Goal: Task Accomplishment & Management: Manage account settings

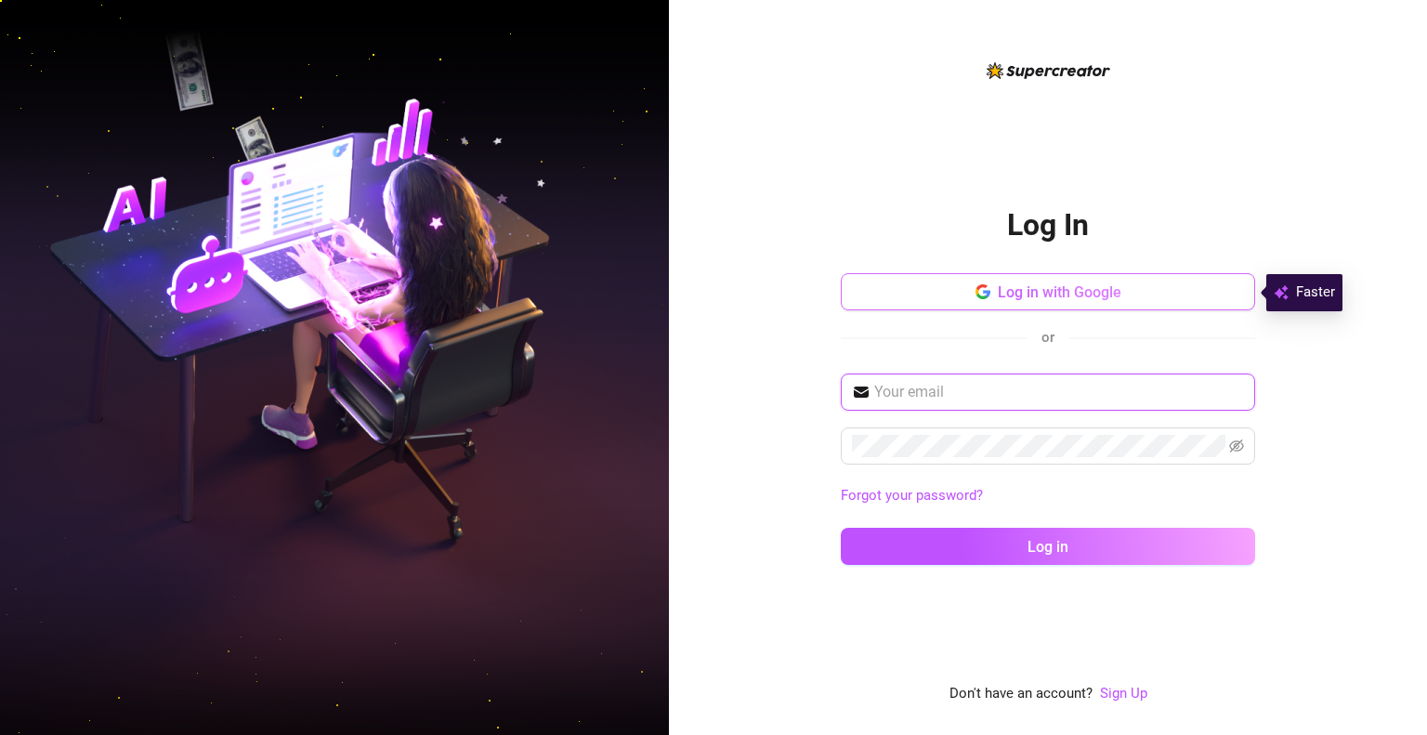
type input "[EMAIL_ADDRESS][DOMAIN_NAME]"
click at [1109, 301] on span "Log in with Google" at bounding box center [1060, 292] width 124 height 18
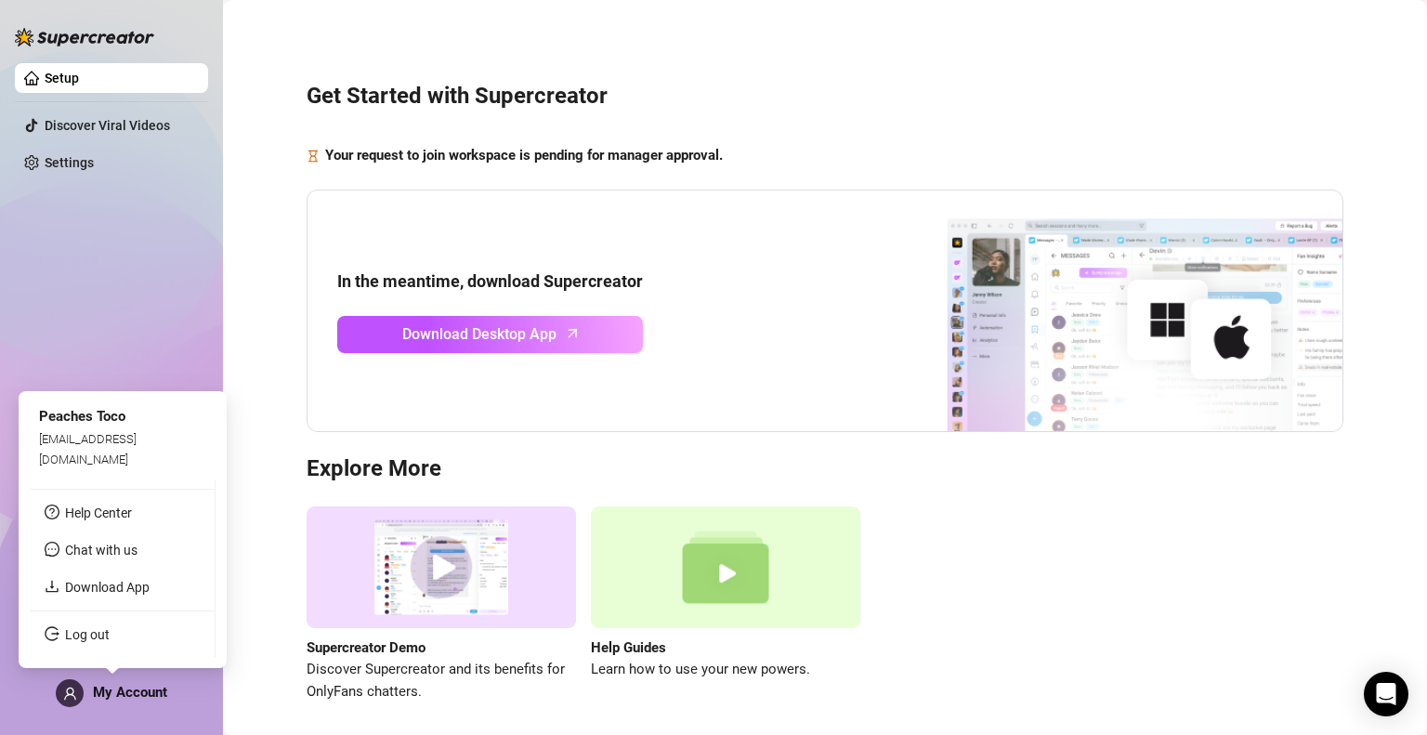
click at [131, 676] on div "Setup Discover Viral Videos Settings My Account" at bounding box center [111, 359] width 193 height 718
click at [126, 702] on div "My Account" at bounding box center [112, 693] width 112 height 28
click at [99, 428] on div "Peaches Toco" at bounding box center [120, 417] width 167 height 22
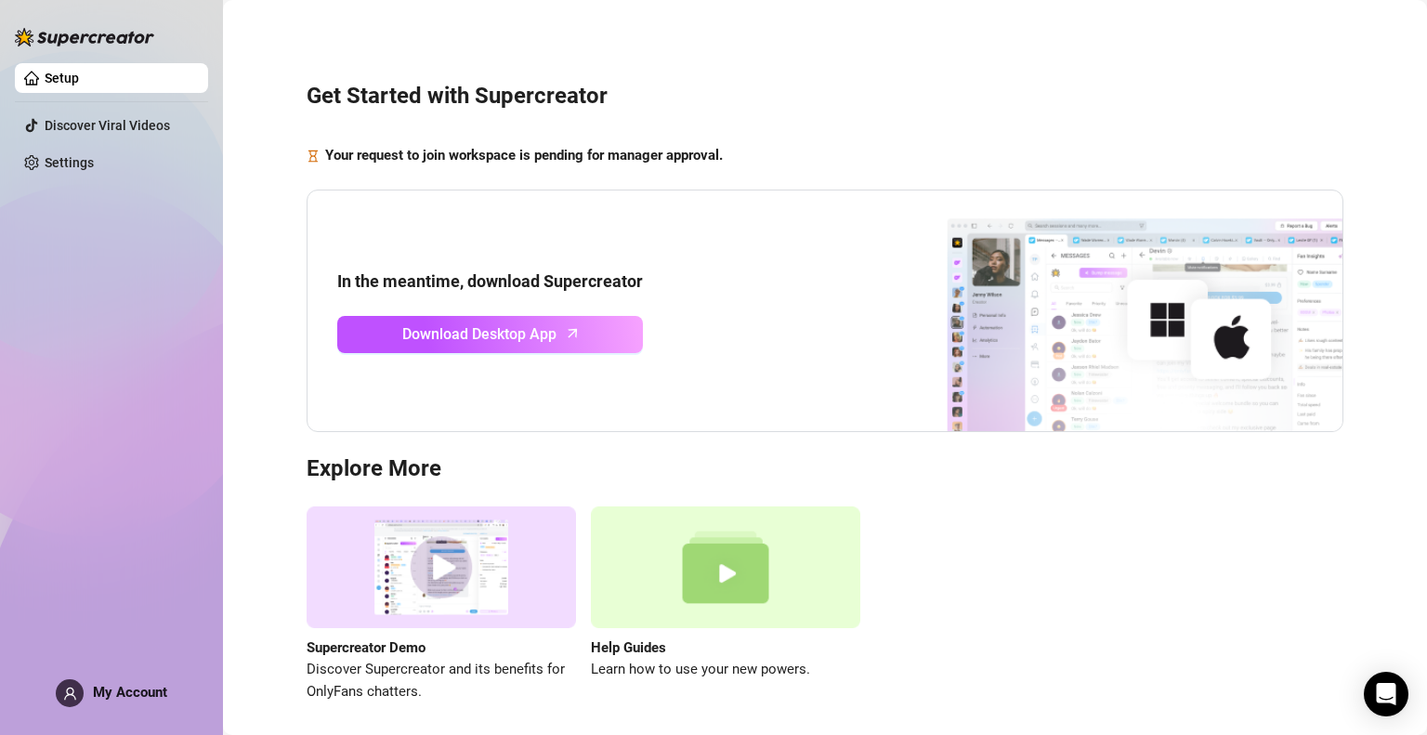
click at [85, 342] on div "Setup Discover Viral Videos Settings My Account" at bounding box center [111, 359] width 193 height 718
click at [60, 155] on link "Settings" at bounding box center [69, 162] width 49 height 15
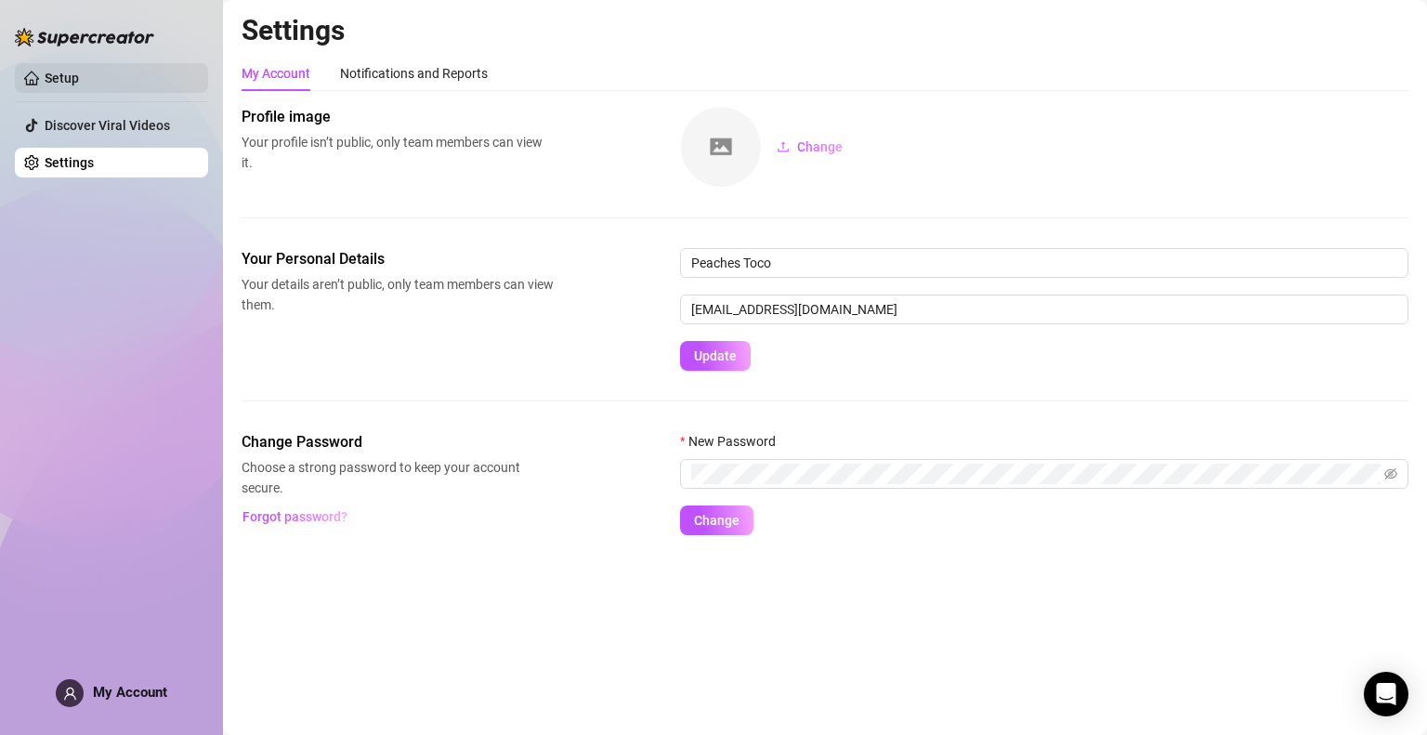
click at [60, 71] on link "Setup" at bounding box center [62, 78] width 34 height 15
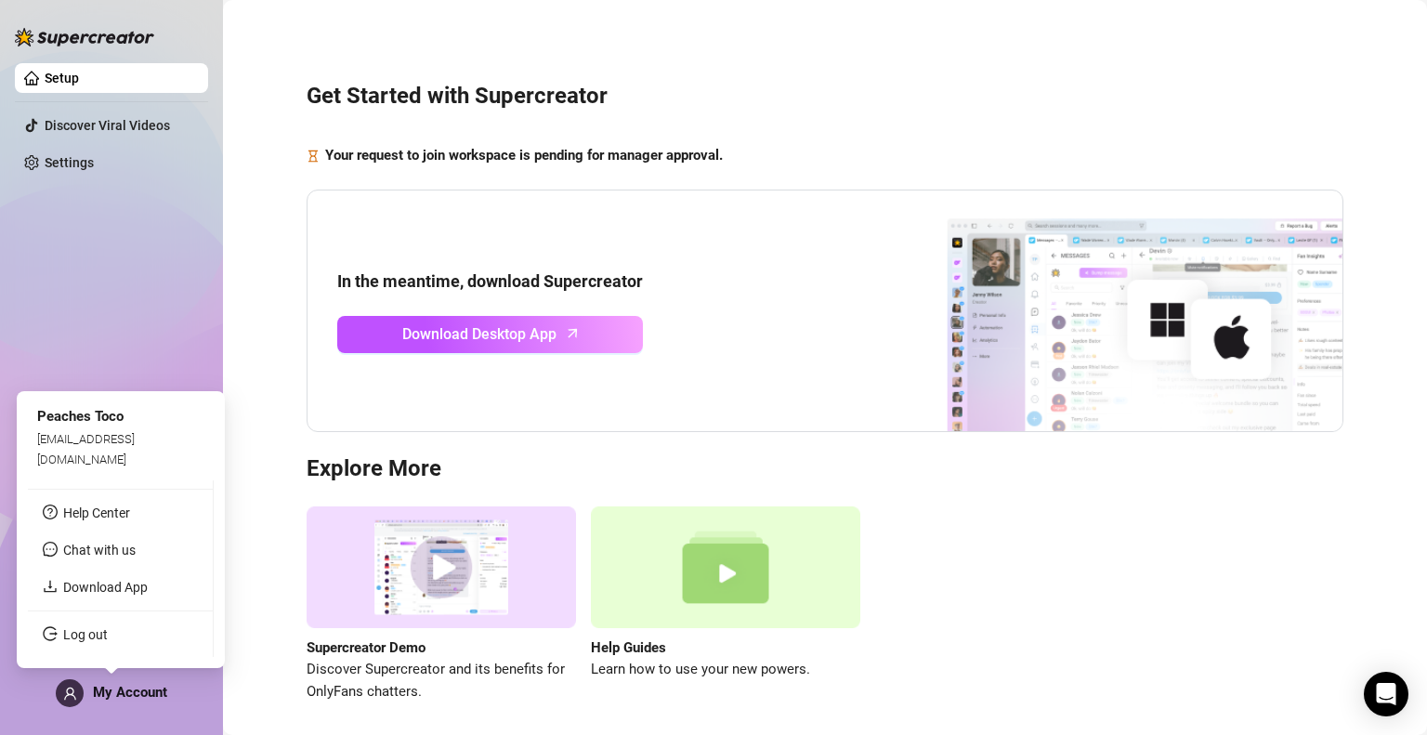
click at [95, 688] on span "My Account" at bounding box center [130, 692] width 74 height 17
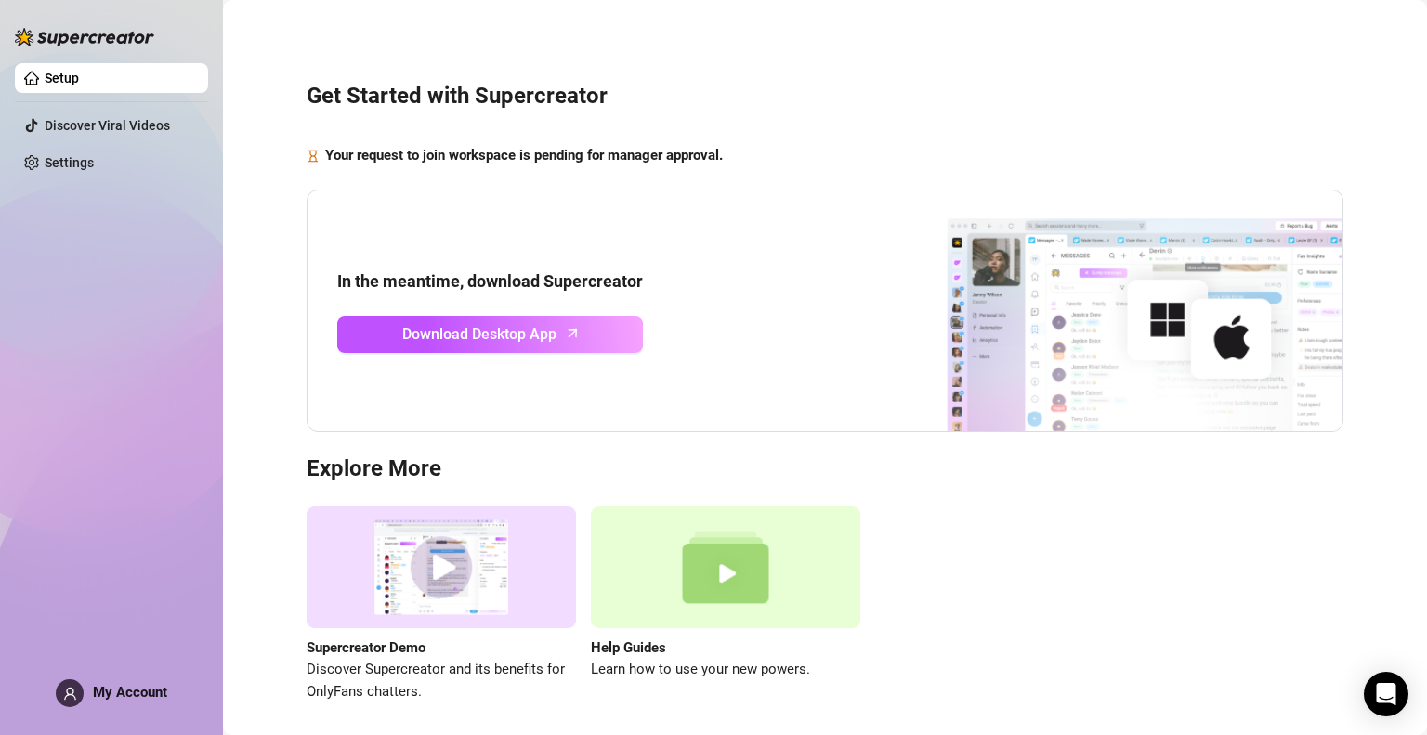
click at [114, 293] on div "Setup Discover Viral Videos Settings My Account" at bounding box center [111, 359] width 193 height 718
click at [94, 157] on link "Settings" at bounding box center [69, 162] width 49 height 15
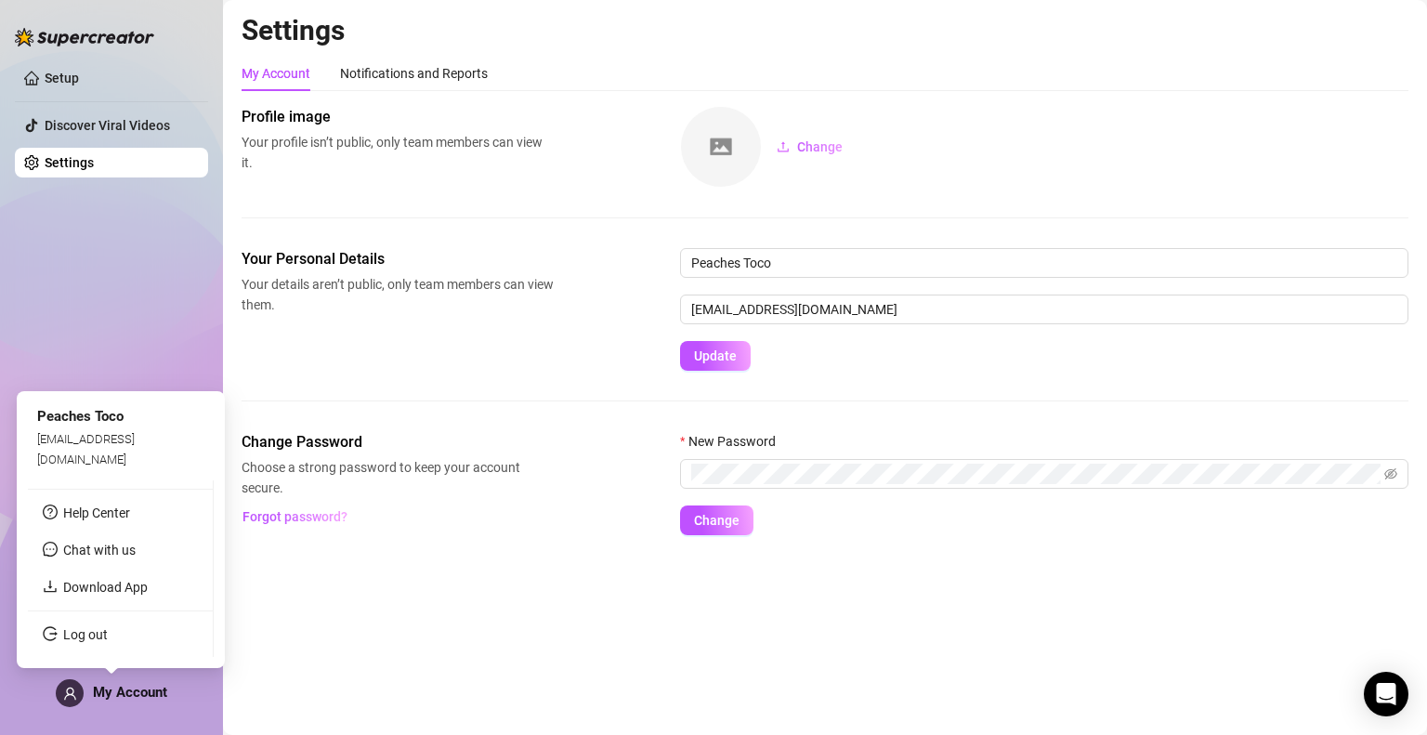
click at [103, 685] on span "My Account" at bounding box center [130, 692] width 74 height 17
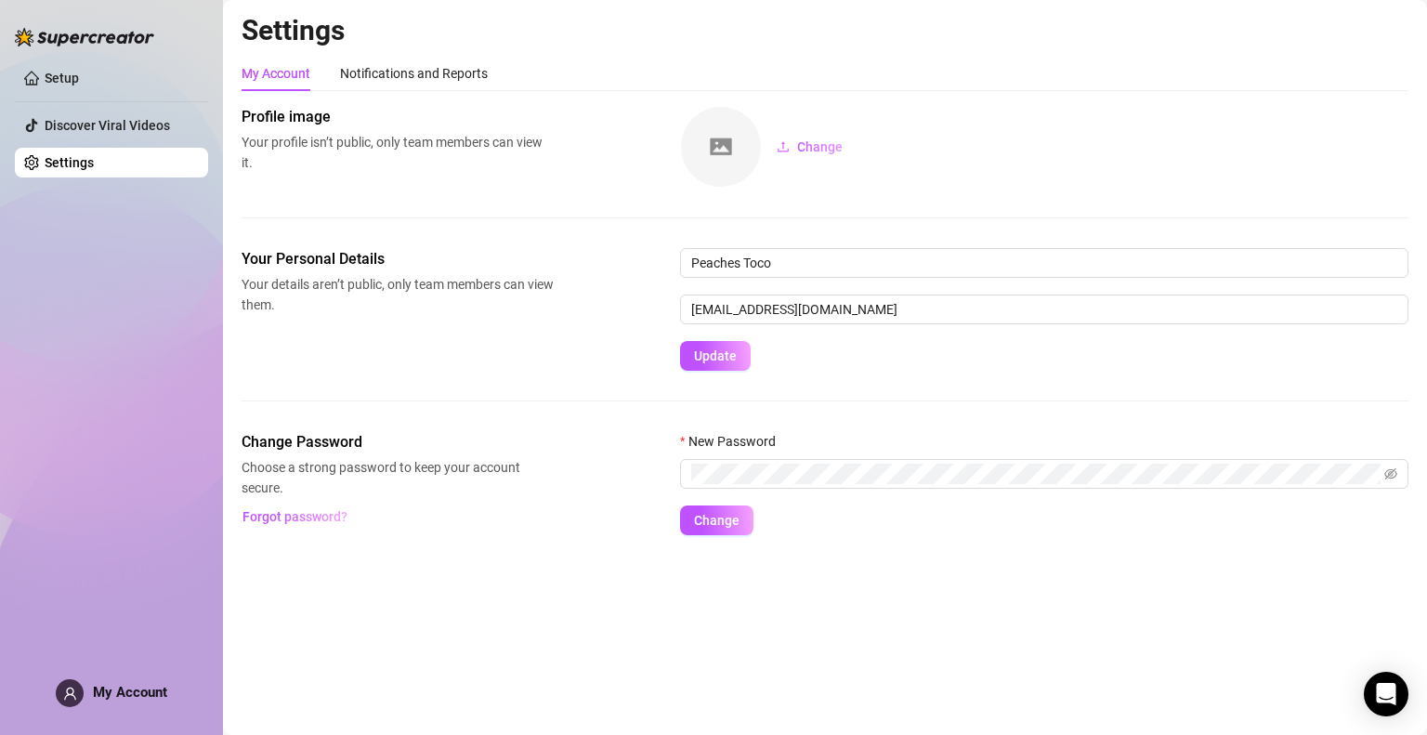
click at [122, 692] on span "My Account" at bounding box center [130, 692] width 74 height 17
click at [125, 316] on div "Setup Discover Viral Videos Settings My Account" at bounding box center [111, 359] width 193 height 718
click at [100, 120] on link "Discover Viral Videos" at bounding box center [107, 125] width 125 height 15
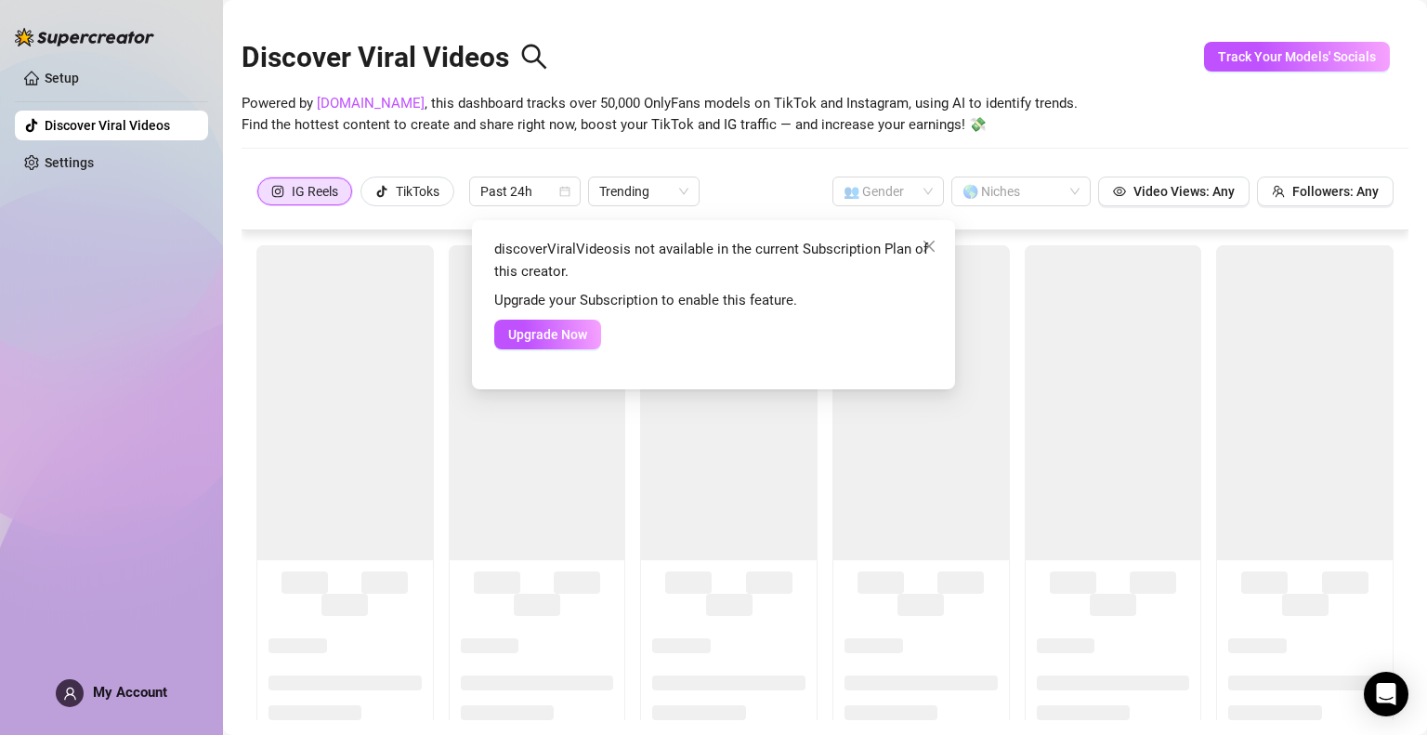
click at [53, 69] on div "discoverViralVideos is not available in the current Subscription Plan of this c…" at bounding box center [713, 367] width 1427 height 735
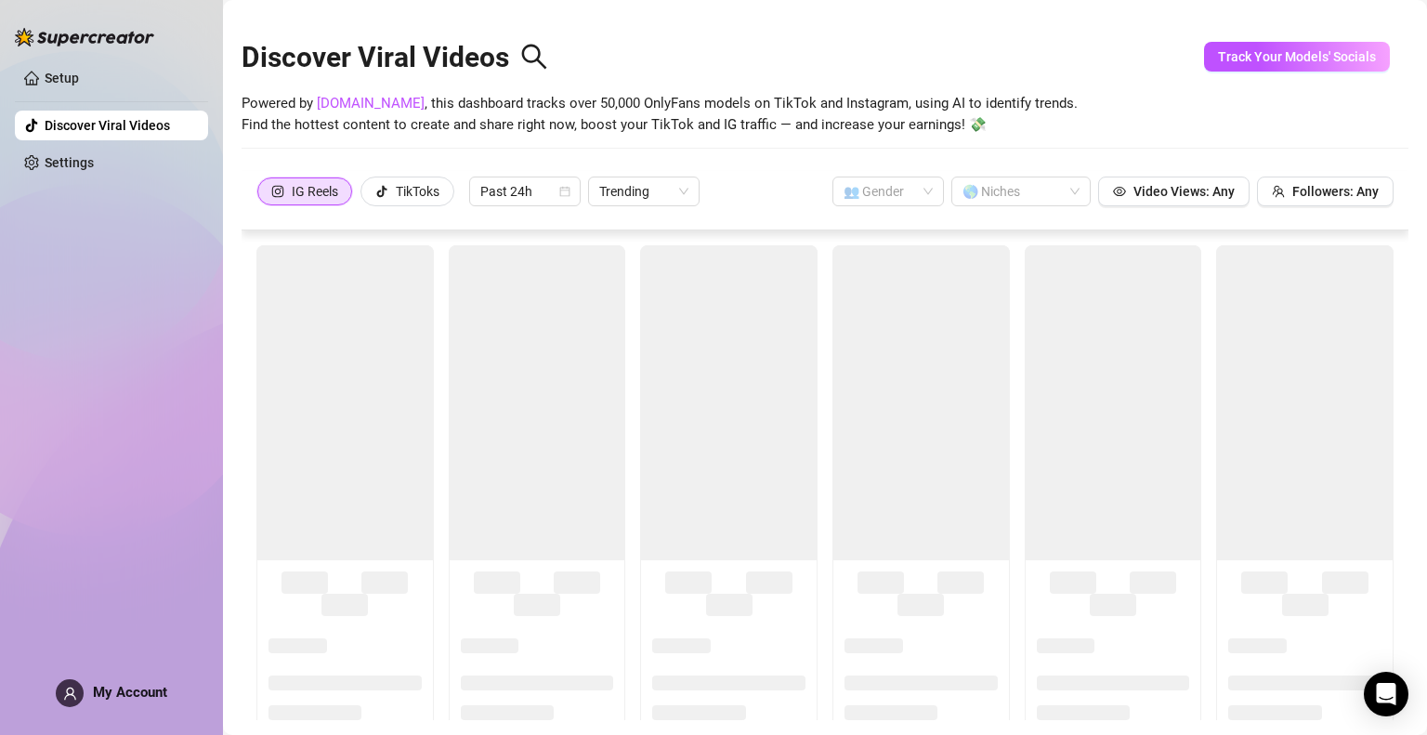
click at [53, 71] on link "Setup" at bounding box center [62, 78] width 34 height 15
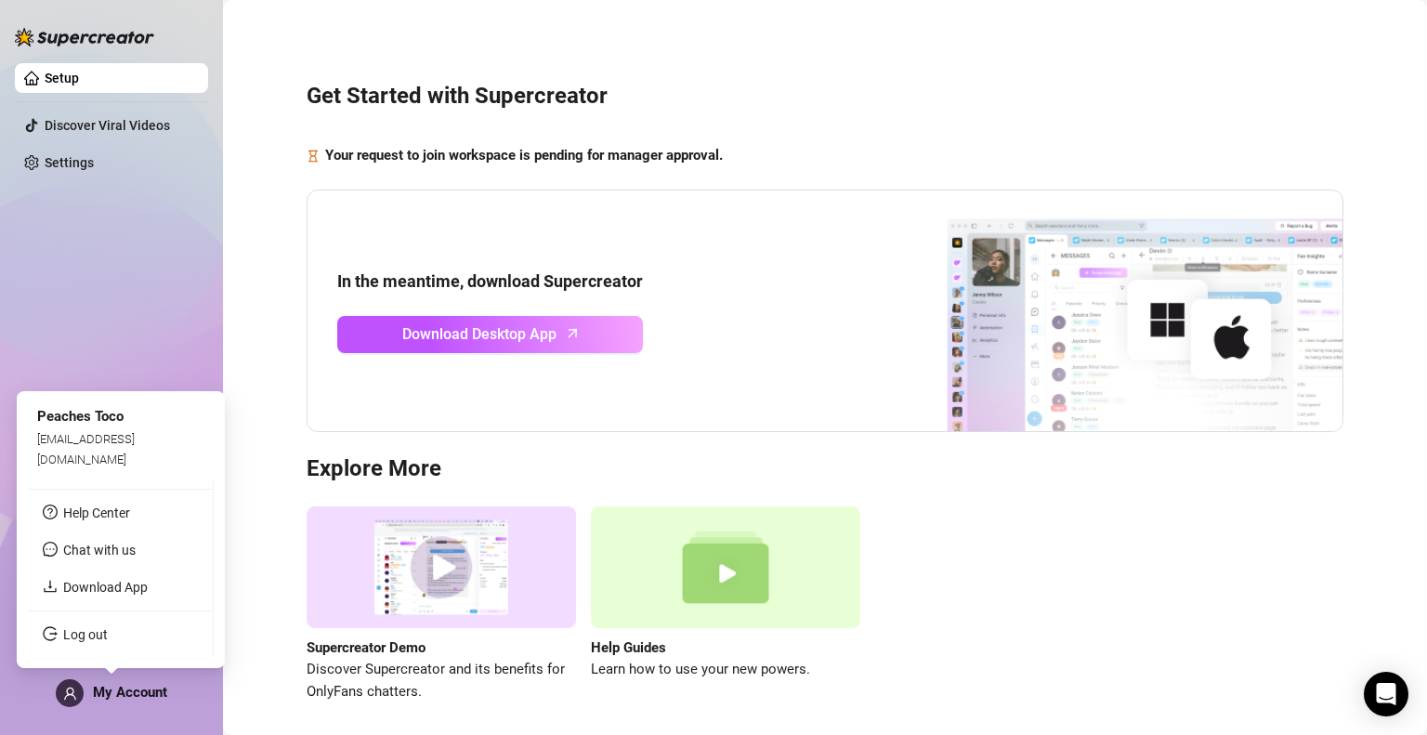
click at [119, 692] on span "My Account" at bounding box center [130, 692] width 74 height 17
click at [102, 585] on link "Download App" at bounding box center [105, 587] width 85 height 15
click at [97, 690] on span "My Account" at bounding box center [130, 692] width 74 height 17
click at [91, 637] on link "Log out" at bounding box center [85, 634] width 45 height 15
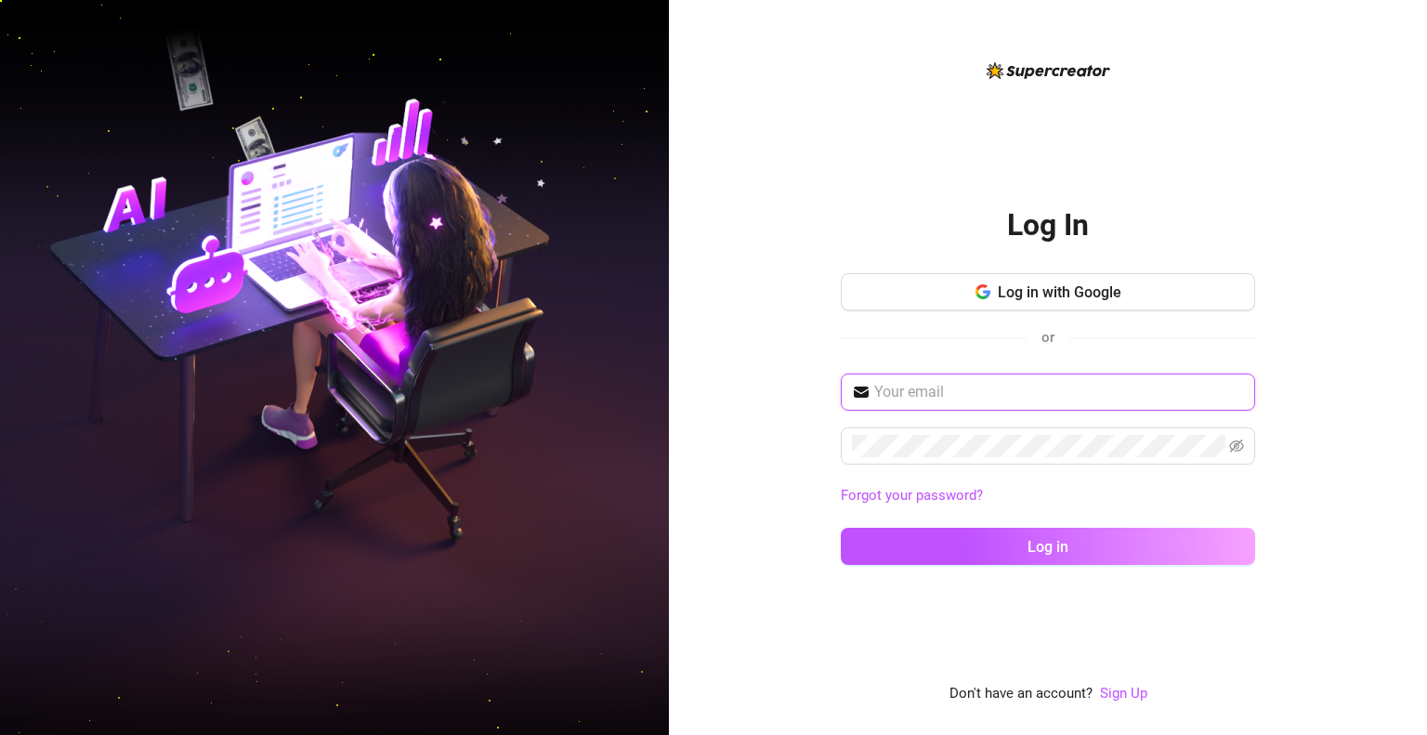
type input "[EMAIL_ADDRESS][DOMAIN_NAME]"
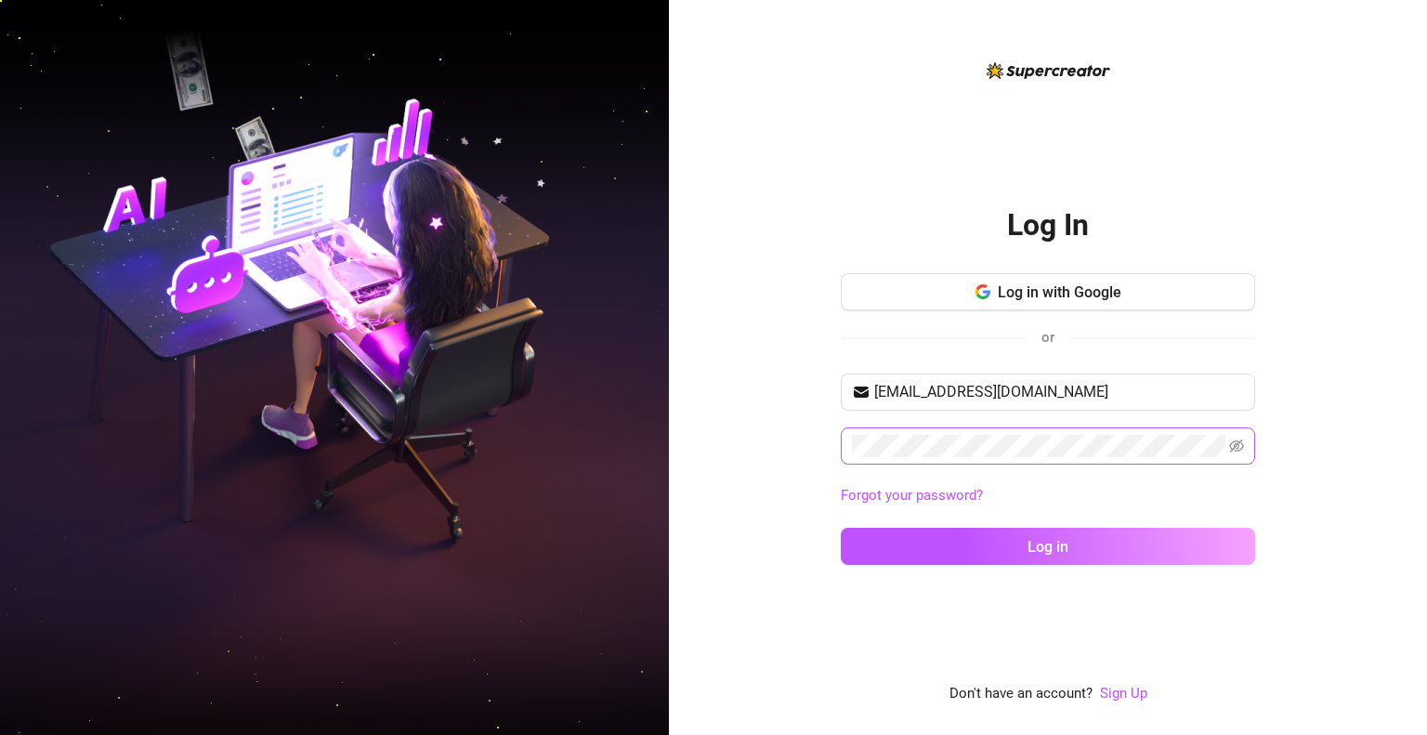
click at [1244, 442] on span at bounding box center [1048, 445] width 414 height 37
click at [1240, 446] on icon "eye-invisible" at bounding box center [1236, 446] width 15 height 15
click at [1240, 446] on icon "eye" at bounding box center [1236, 446] width 15 height 15
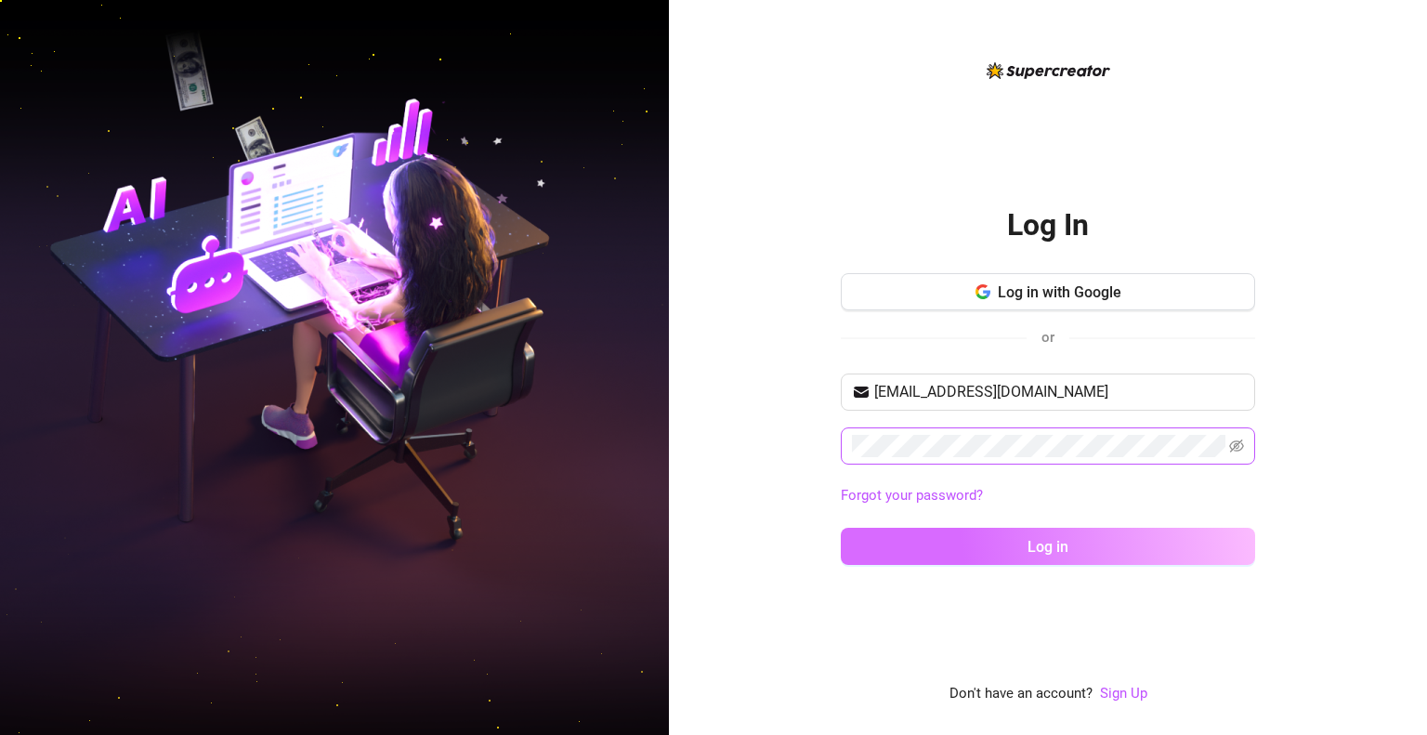
click at [1000, 541] on button "Log in" at bounding box center [1048, 546] width 414 height 37
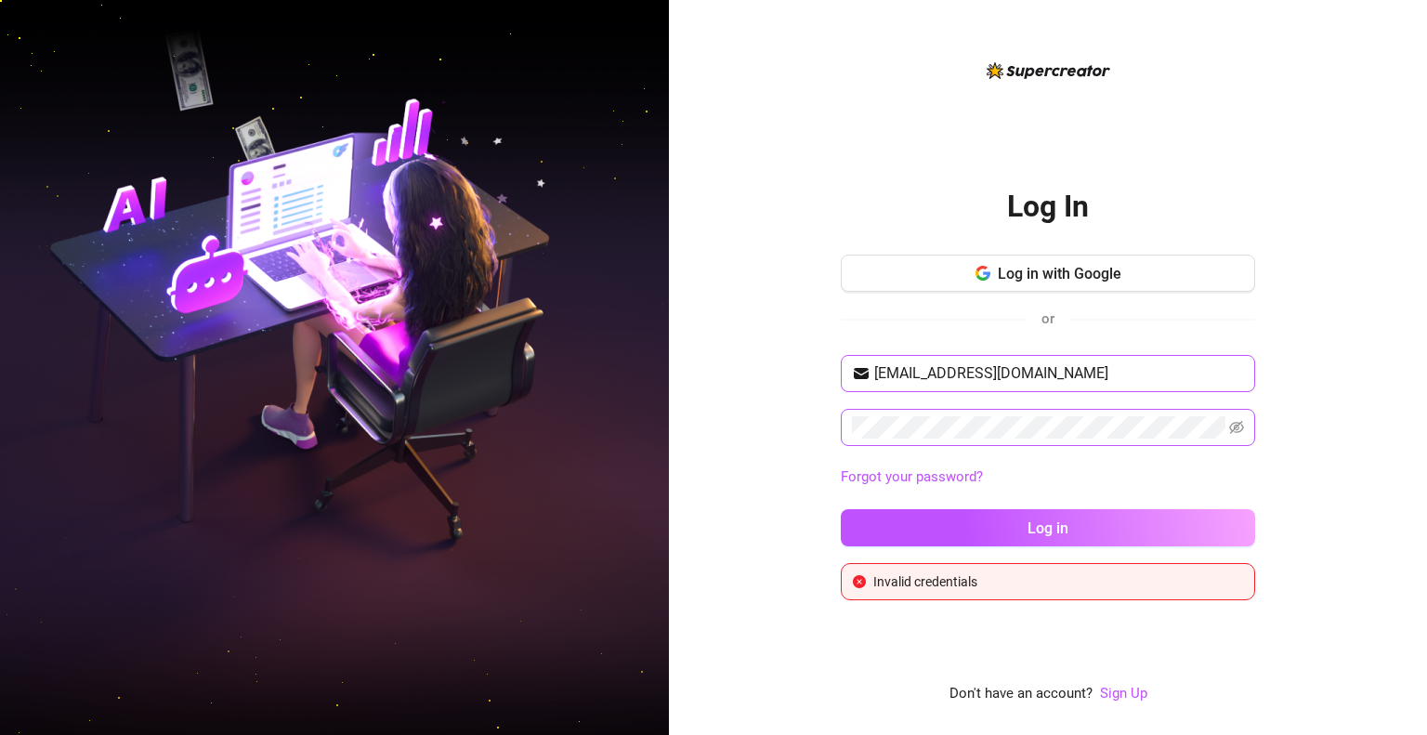
click at [1138, 266] on button "Log in with Google" at bounding box center [1048, 273] width 414 height 37
